Goal: Task Accomplishment & Management: Manage account settings

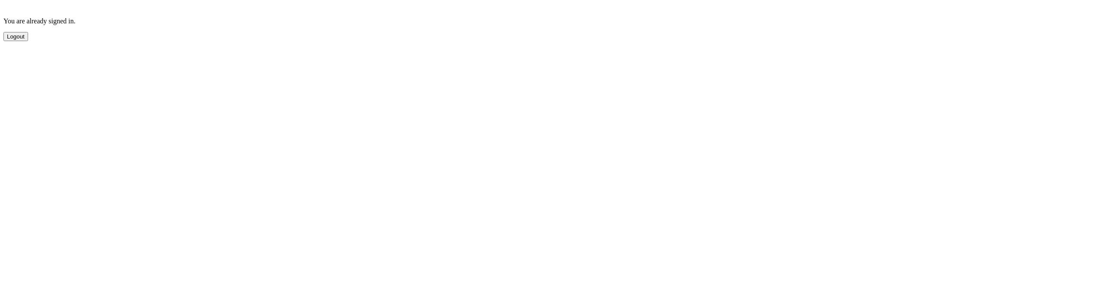
click at [28, 41] on button "Logout" at bounding box center [15, 36] width 25 height 9
click at [33, 66] on button "Sign Out" at bounding box center [17, 61] width 29 height 9
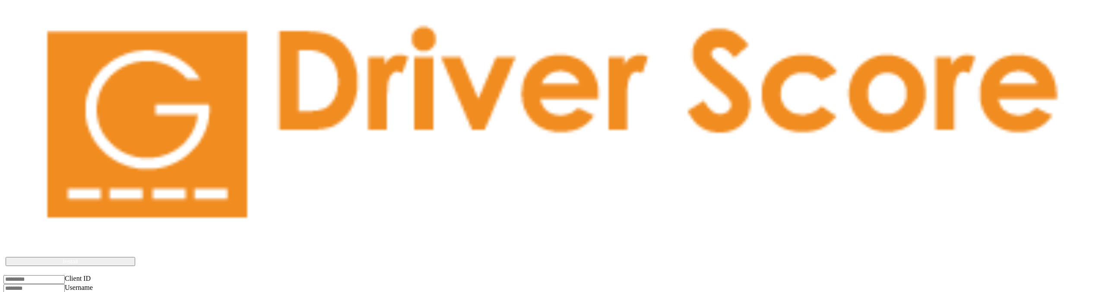
click at [359, 38] on body "Driver Score works best if installed on the device Install Client ID Username P…" at bounding box center [551, 171] width 1096 height 309
